Goal: Information Seeking & Learning: Learn about a topic

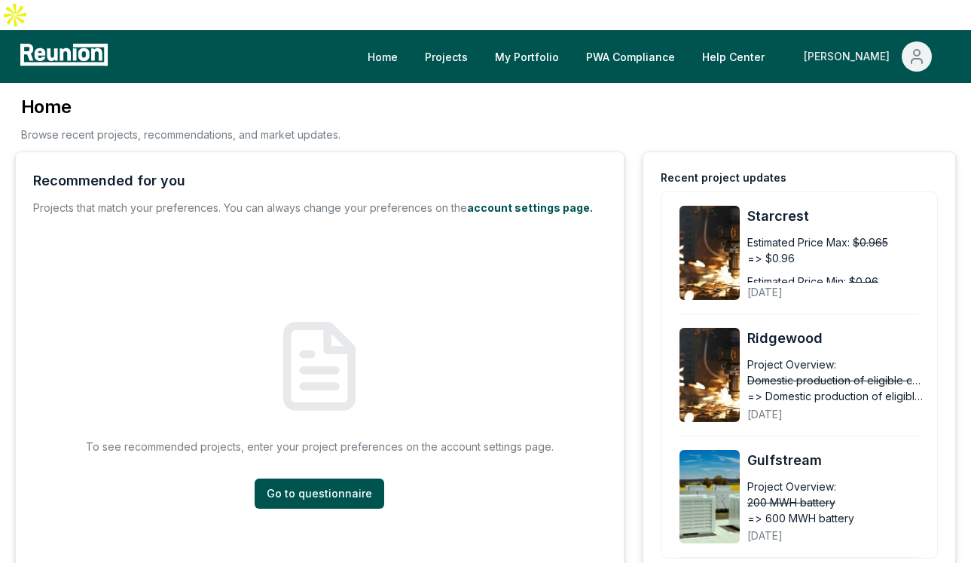
click at [880, 41] on div "[PERSON_NAME]" at bounding box center [850, 56] width 92 height 30
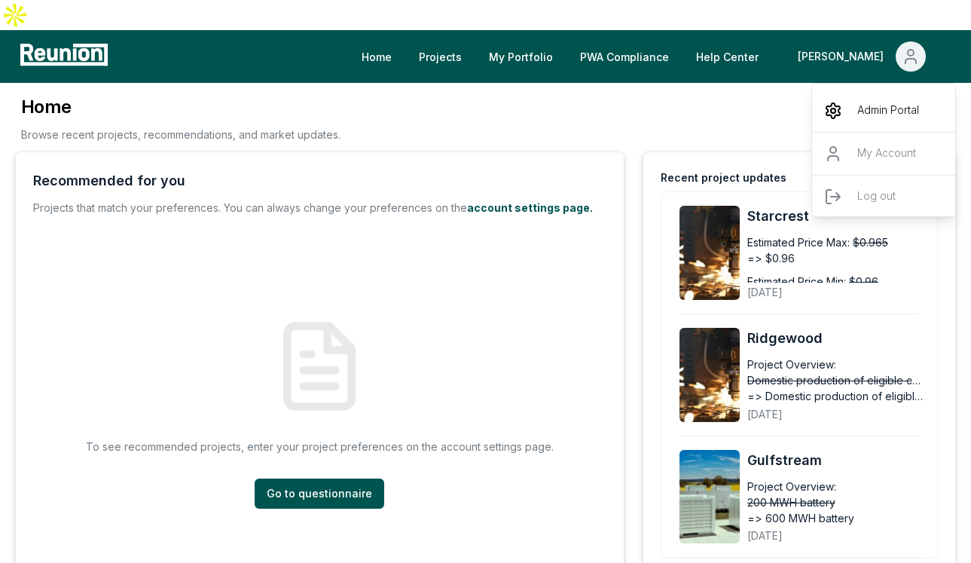
click at [871, 90] on div "Admin Portal" at bounding box center [884, 111] width 145 height 42
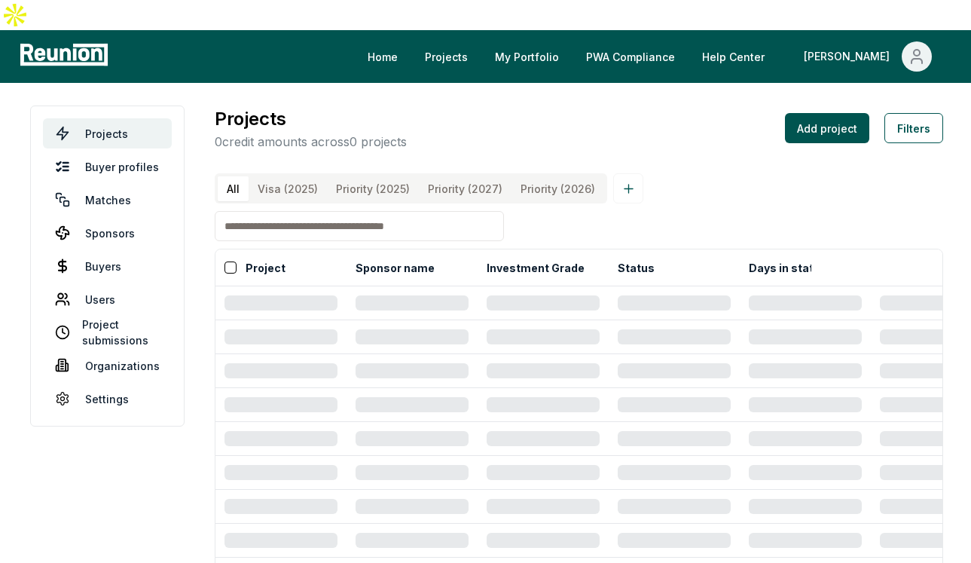
click at [324, 211] on input at bounding box center [359, 226] width 289 height 30
type input "*"
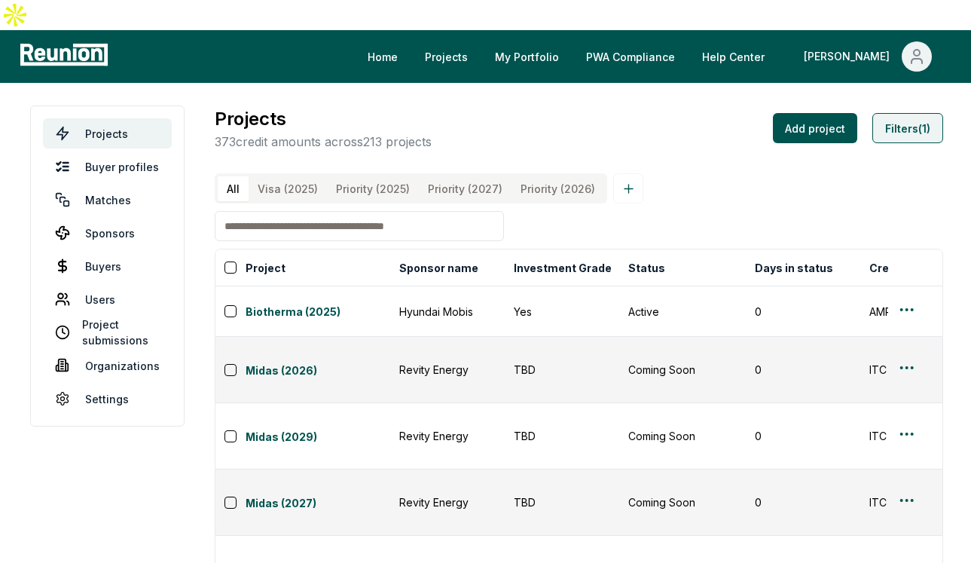
click at [887, 113] on button "Filters (1)" at bounding box center [907, 128] width 71 height 30
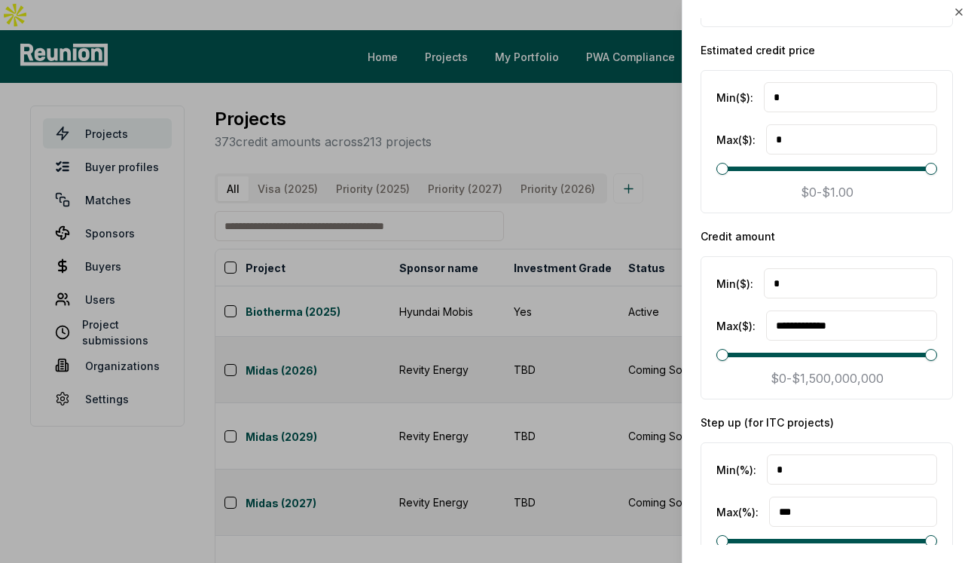
scroll to position [2547, 0]
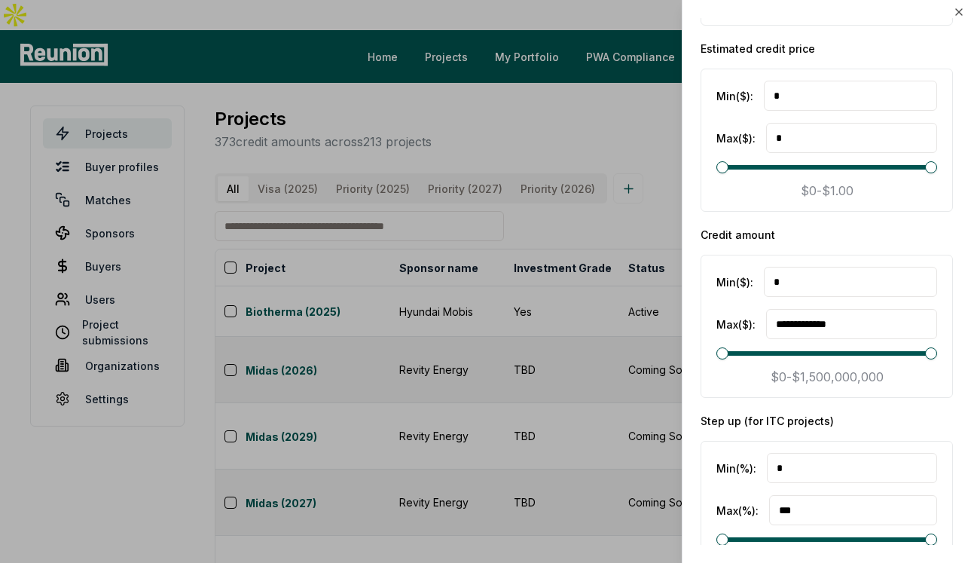
click at [828, 278] on input "*" at bounding box center [850, 282] width 173 height 30
type input "**********"
drag, startPoint x: 871, startPoint y: 316, endPoint x: 902, endPoint y: 333, distance: 35.0
click at [902, 333] on input "**********" at bounding box center [851, 324] width 171 height 30
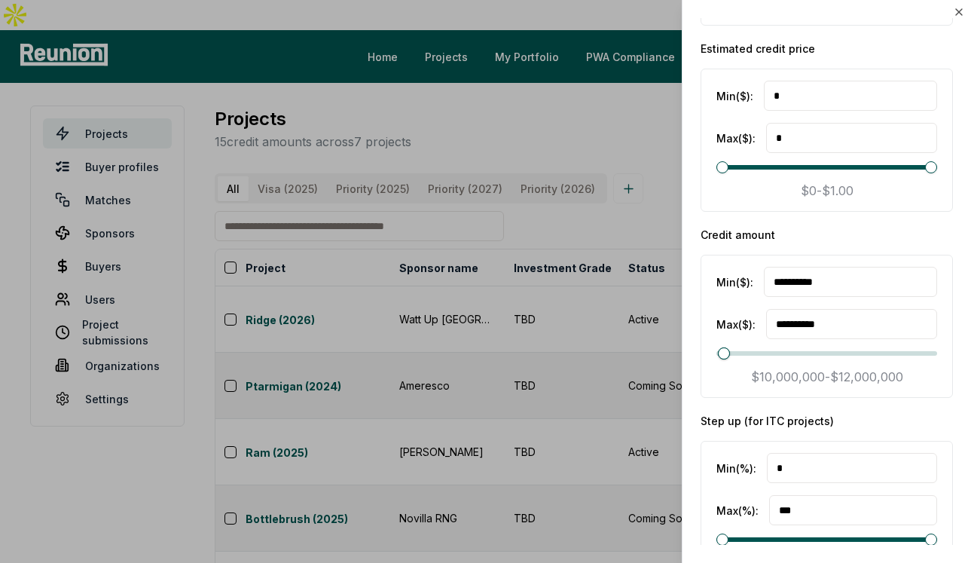
type input "**********"
click at [529, 212] on div at bounding box center [485, 281] width 971 height 563
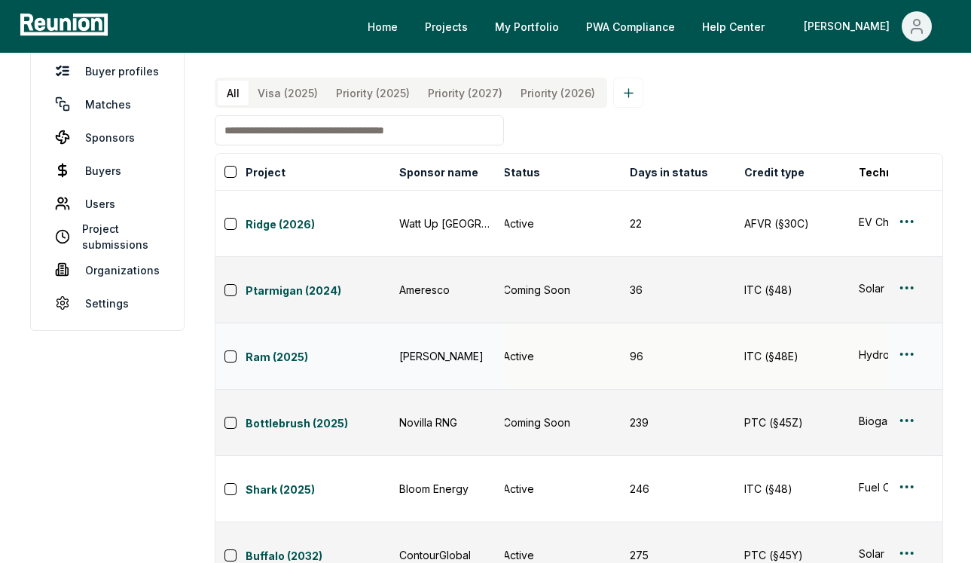
scroll to position [0, 0]
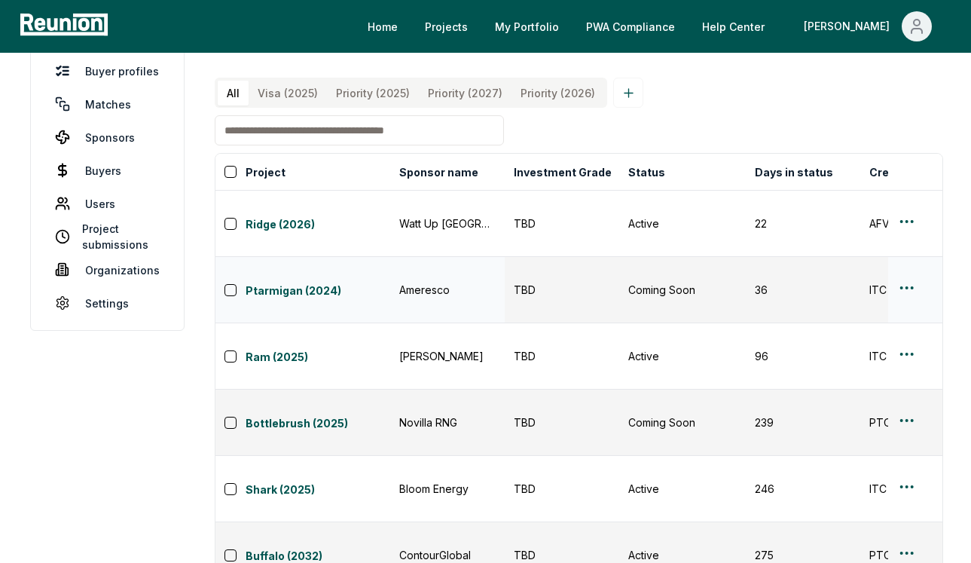
click at [293, 279] on button "Ptarmigan (2024)" at bounding box center [318, 289] width 145 height 21
click at [293, 282] on link "Ptarmigan (2024)" at bounding box center [318, 291] width 145 height 18
click at [281, 349] on link "Ram (2025)" at bounding box center [318, 358] width 145 height 18
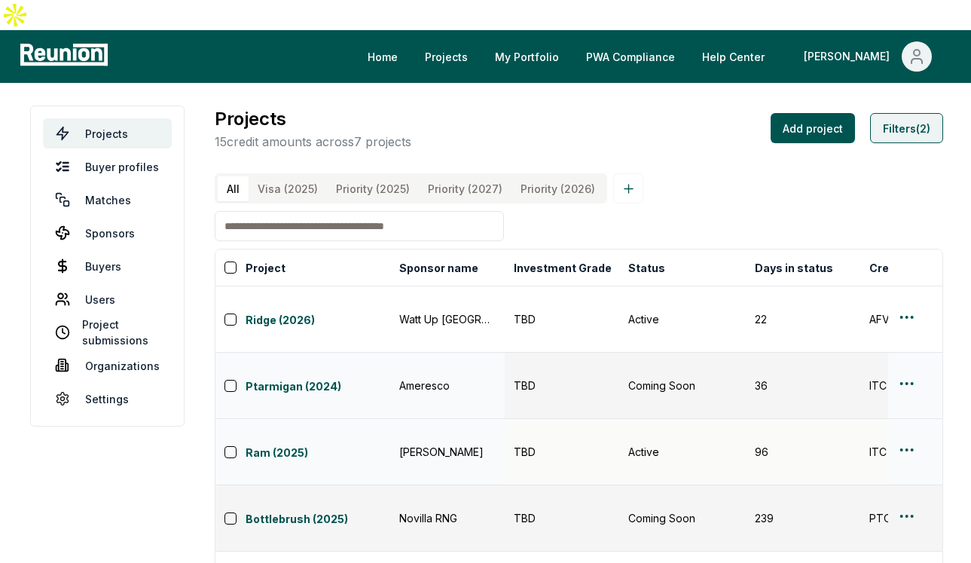
click at [916, 113] on button "Filters (2)" at bounding box center [906, 128] width 73 height 30
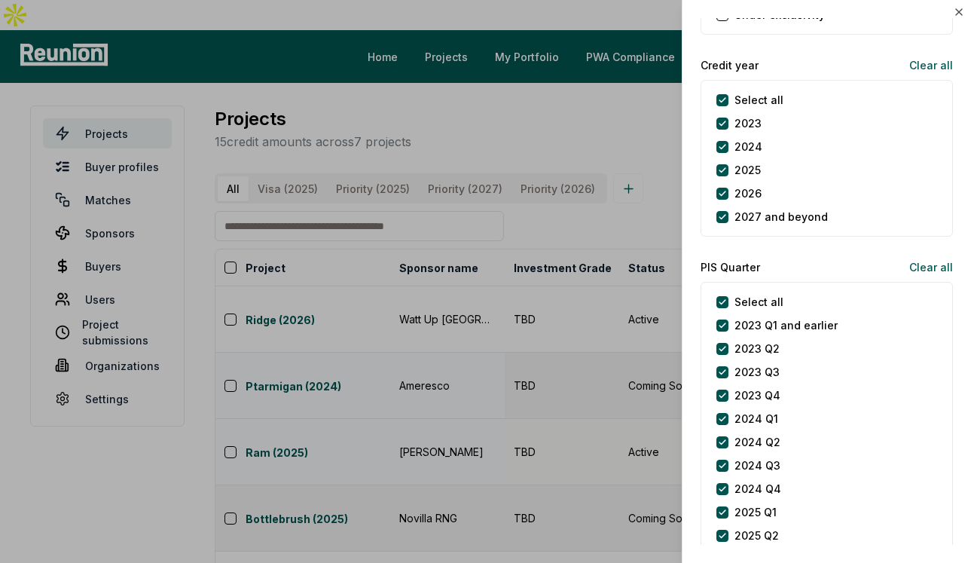
scroll to position [1863, 0]
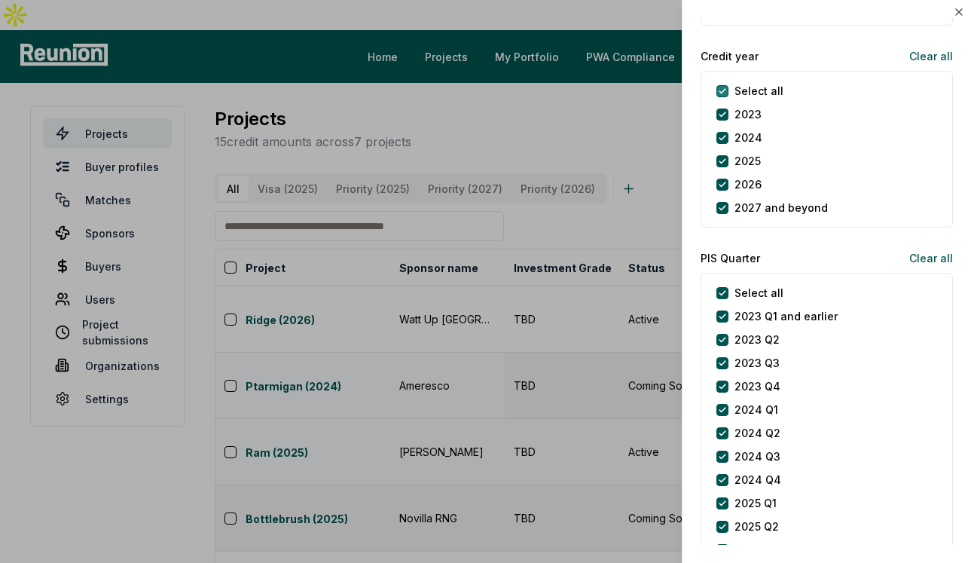
click at [728, 86] on year "Select all" at bounding box center [722, 91] width 12 height 12
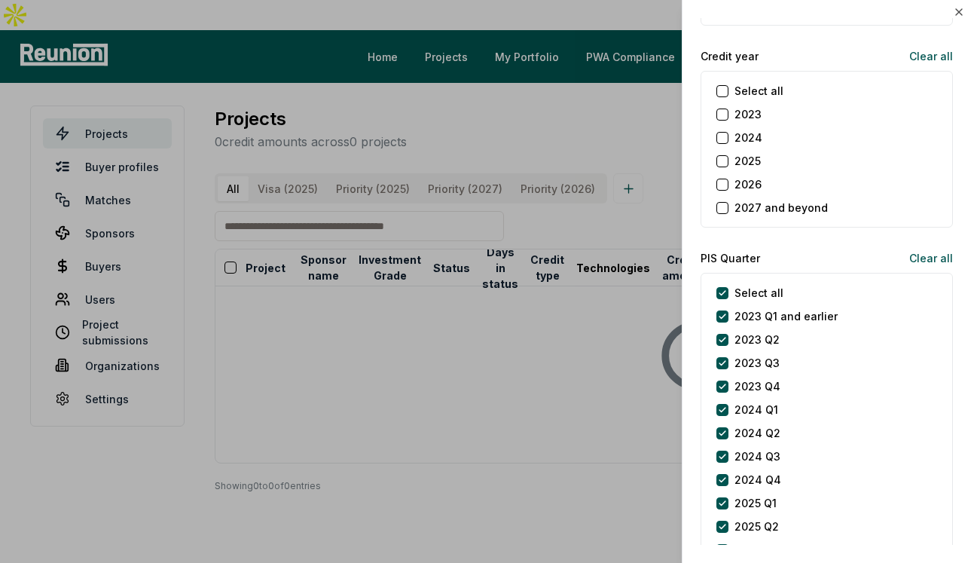
click at [725, 157] on button "2025" at bounding box center [722, 161] width 12 height 12
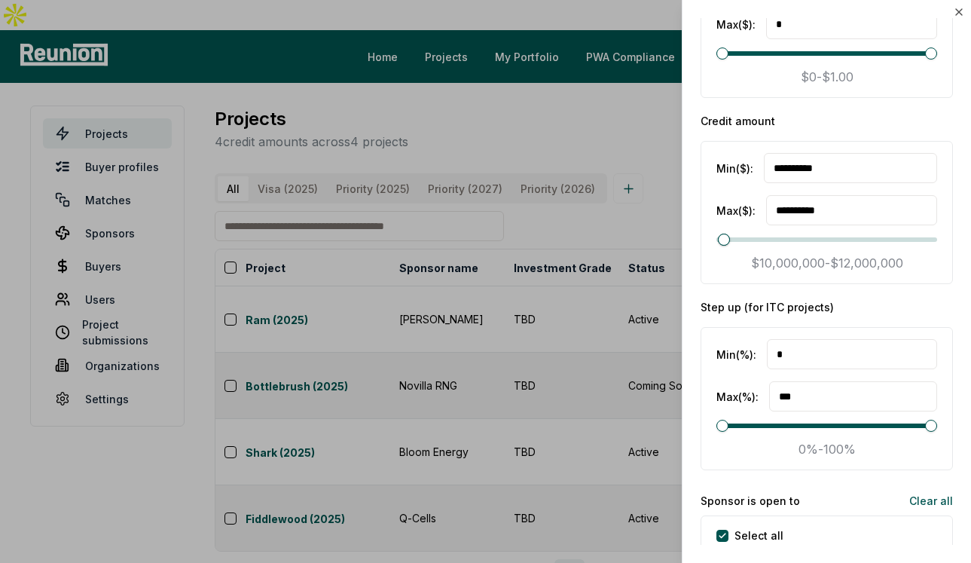
scroll to position [2649, 0]
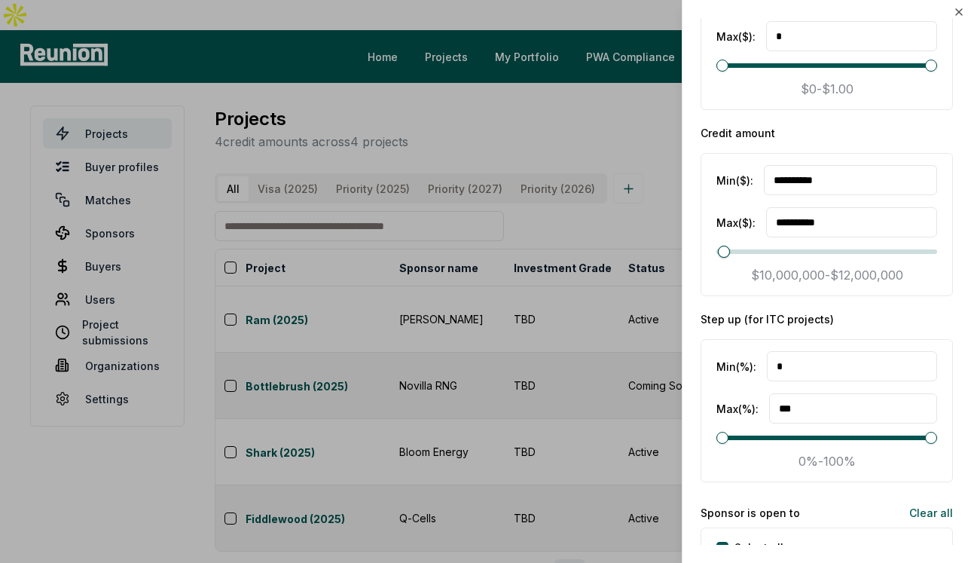
click at [784, 183] on input "**********" at bounding box center [850, 180] width 173 height 30
type input "*********"
click at [638, 157] on div at bounding box center [485, 281] width 971 height 563
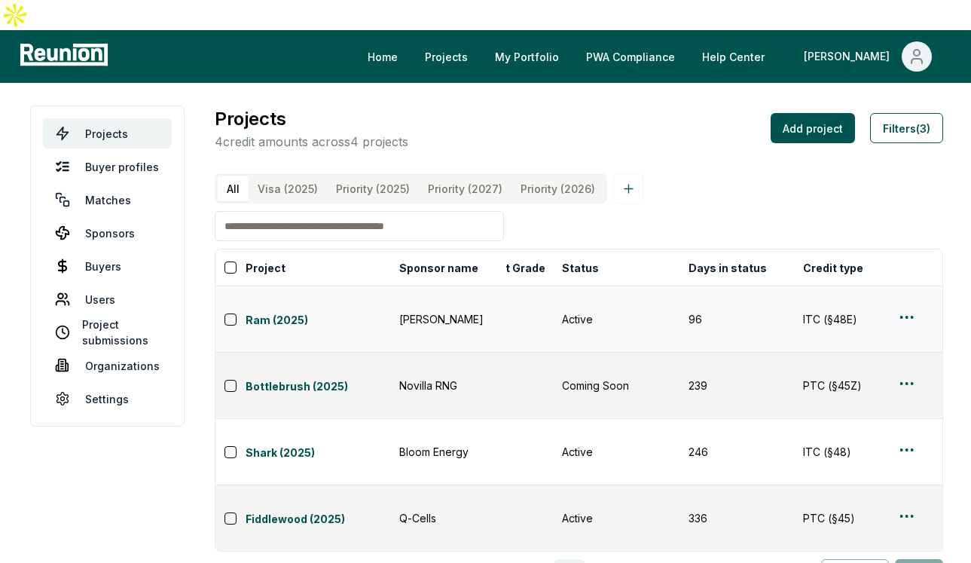
scroll to position [0, 0]
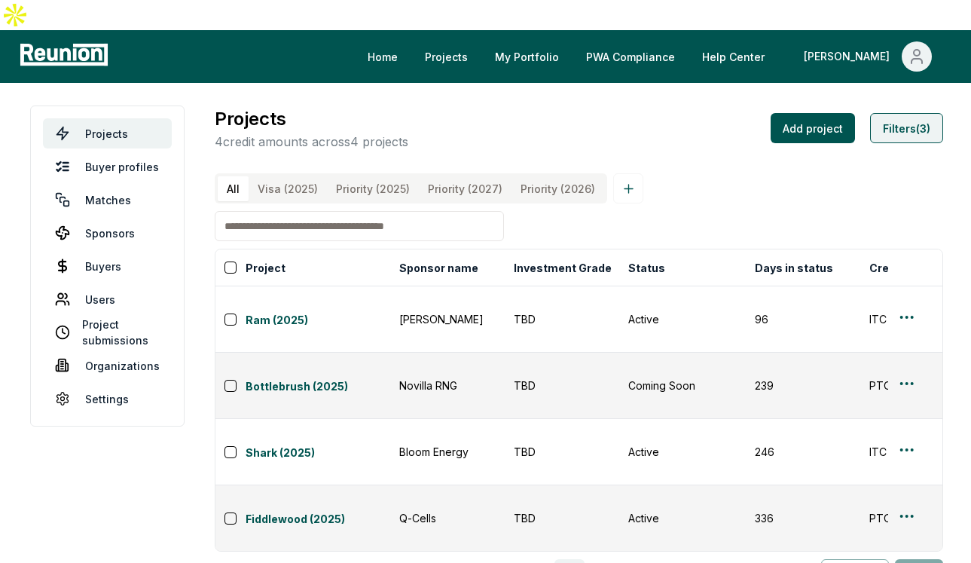
click at [910, 113] on button "Filters (3)" at bounding box center [906, 128] width 73 height 30
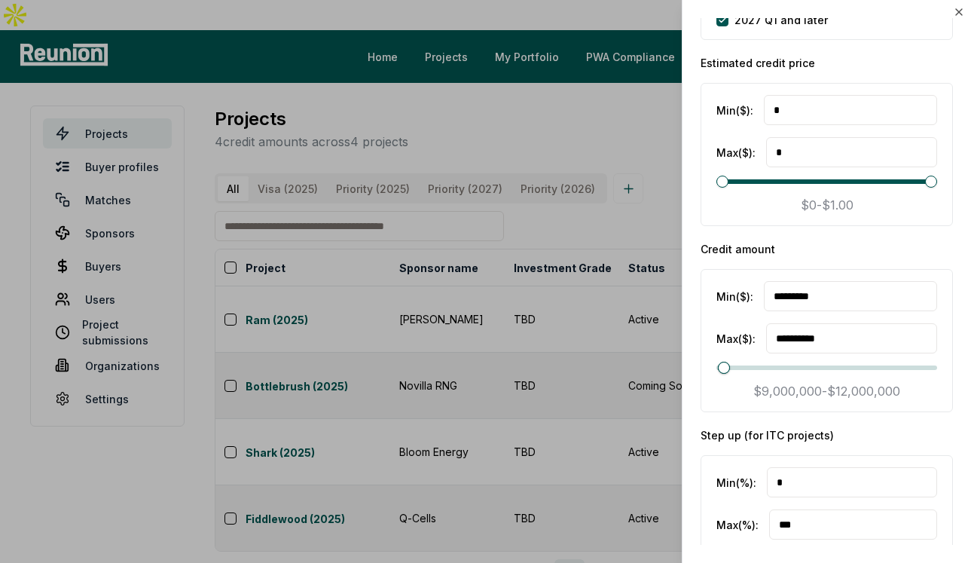
scroll to position [2547, 0]
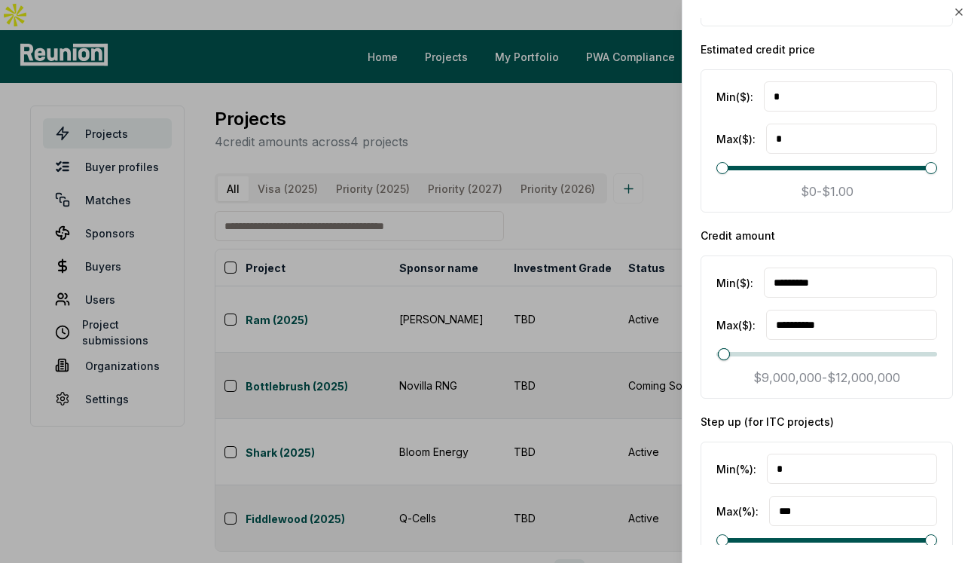
click at [781, 279] on input "*********" at bounding box center [850, 282] width 173 height 30
click at [790, 326] on input "**********" at bounding box center [851, 325] width 171 height 30
type input "**********"
click at [646, 188] on div at bounding box center [485, 281] width 971 height 563
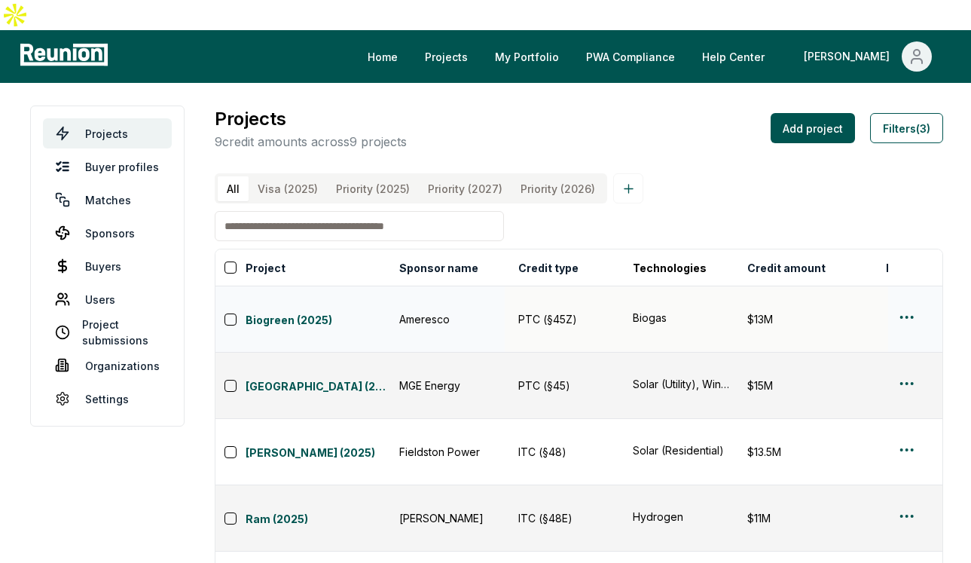
scroll to position [0, 353]
click at [309, 312] on link "Biogreen (2025)" at bounding box center [318, 321] width 145 height 18
click at [284, 444] on link "Joshua (2025)" at bounding box center [318, 453] width 145 height 18
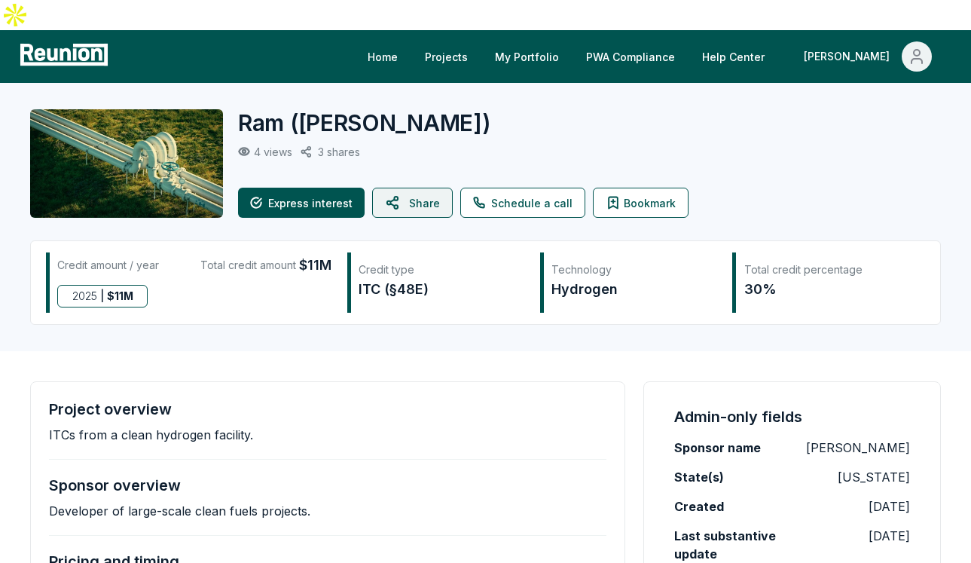
click at [423, 188] on button "Share" at bounding box center [412, 203] width 81 height 30
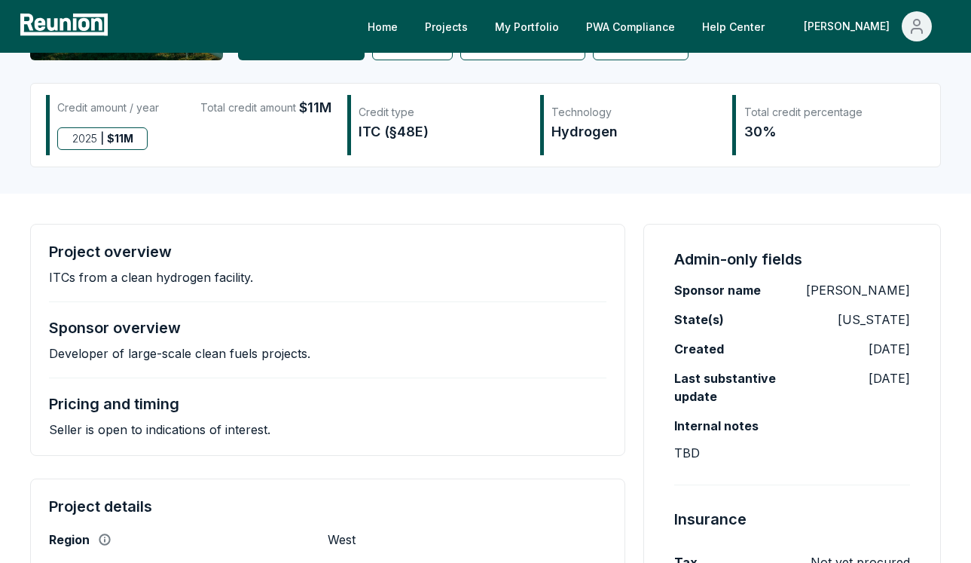
scroll to position [158, 0]
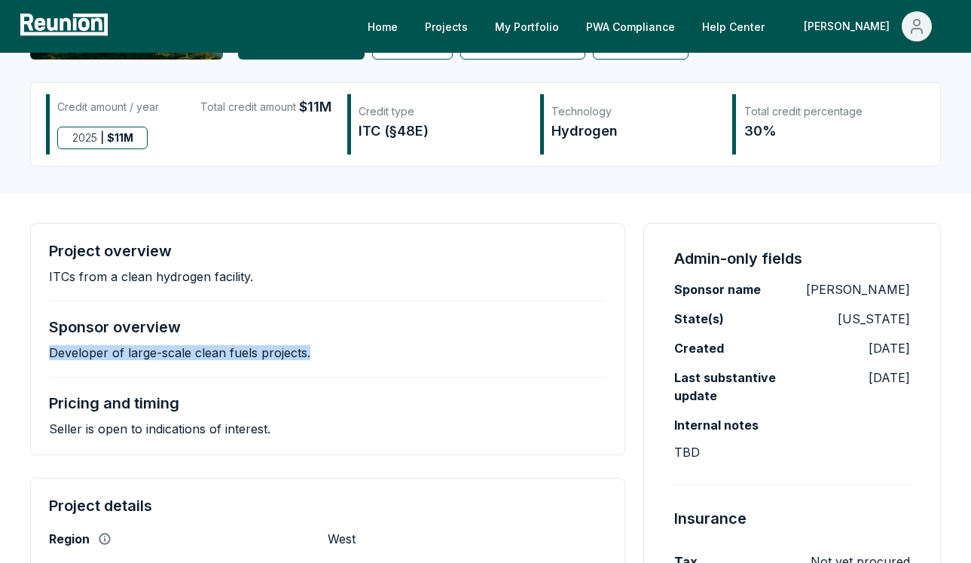
drag, startPoint x: 328, startPoint y: 317, endPoint x: 46, endPoint y: 322, distance: 282.5
click at [46, 322] on div "Project overview ITCs from a clean hydrogen facility. Sponsor overview Develope…" at bounding box center [327, 339] width 595 height 232
copy p "Developer of large-scale clean fuels projects."
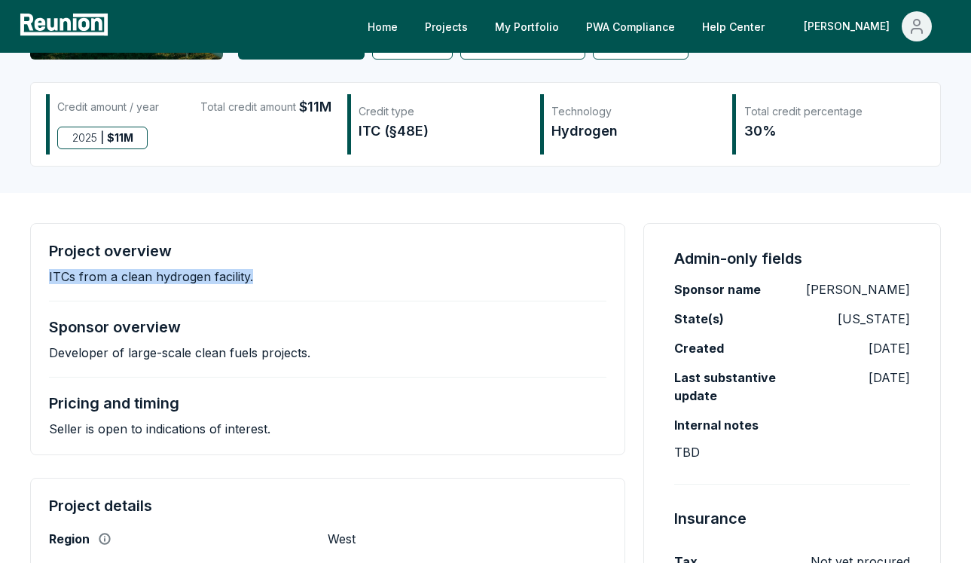
drag, startPoint x: 298, startPoint y: 248, endPoint x: 48, endPoint y: 249, distance: 250.1
click at [49, 249] on div "Project overview ITCs from a clean hydrogen facility." at bounding box center [327, 263] width 557 height 42
copy p "ITCs from a clean hydrogen facility."
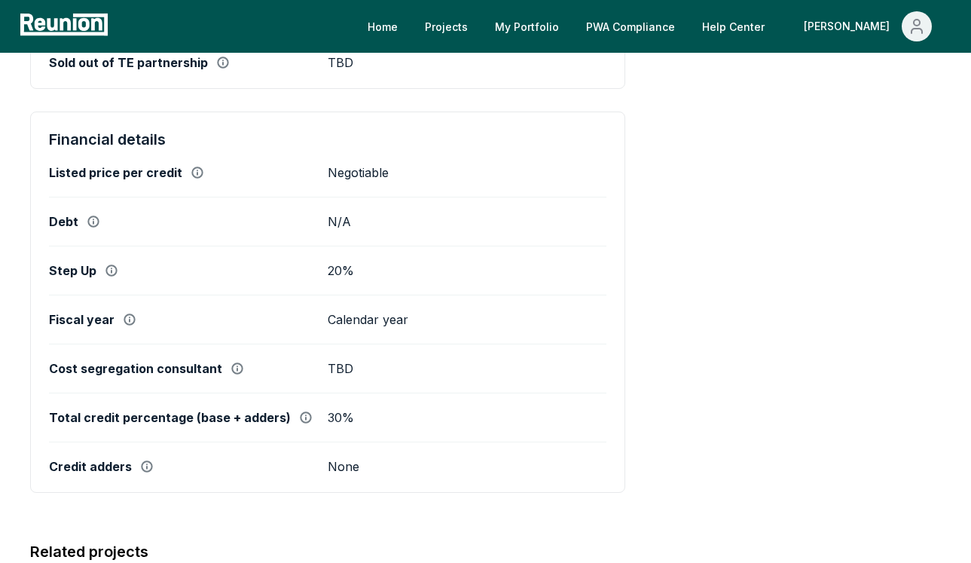
scroll to position [831, 0]
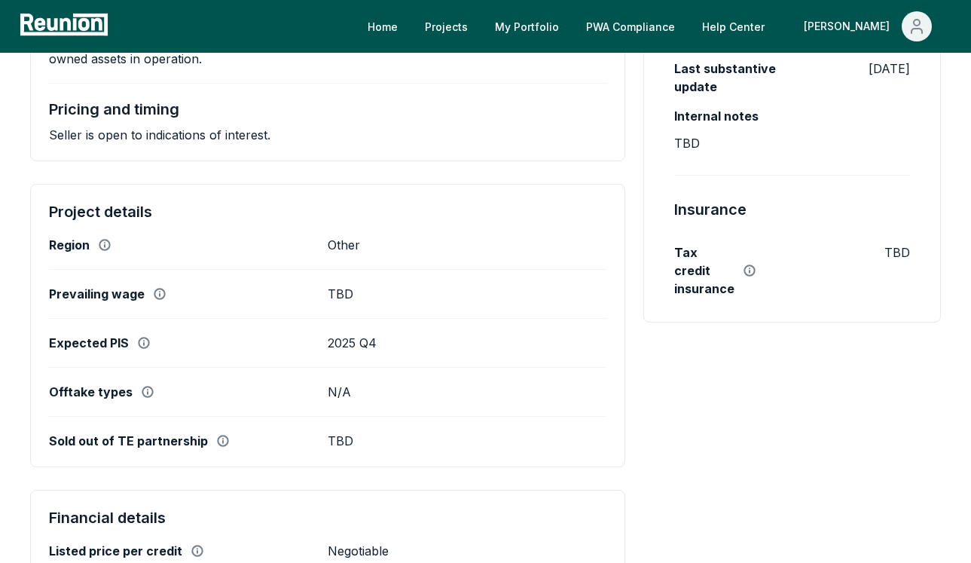
scroll to position [470, 0]
